Goal: Task Accomplishment & Management: Manage account settings

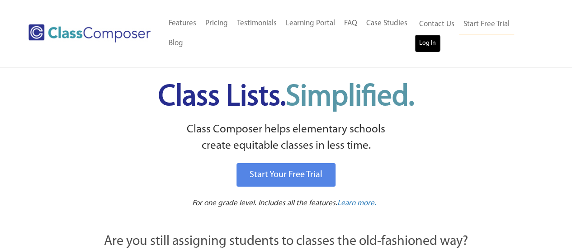
click at [424, 43] on link "Log In" at bounding box center [428, 43] width 26 height 18
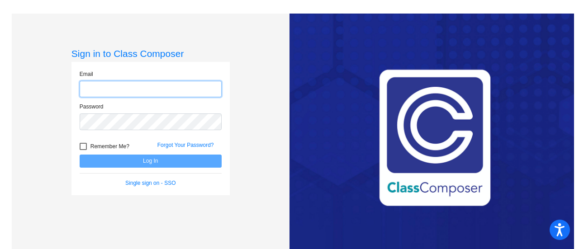
type input "[EMAIL_ADDRESS][PERSON_NAME][DOMAIN_NAME]"
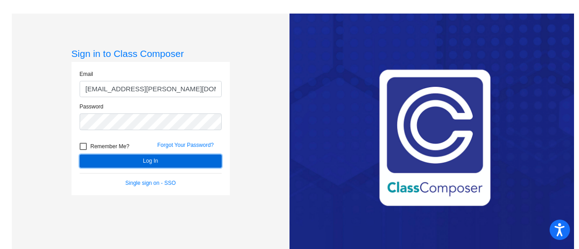
click at [170, 160] on button "Log In" at bounding box center [151, 161] width 142 height 13
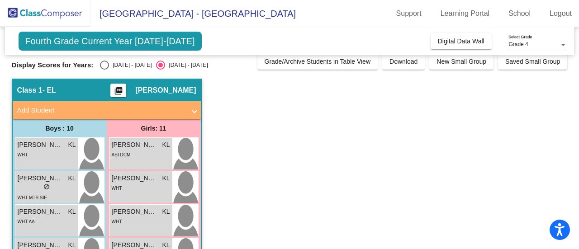
scroll to position [7, 0]
